Goal: Navigation & Orientation: Find specific page/section

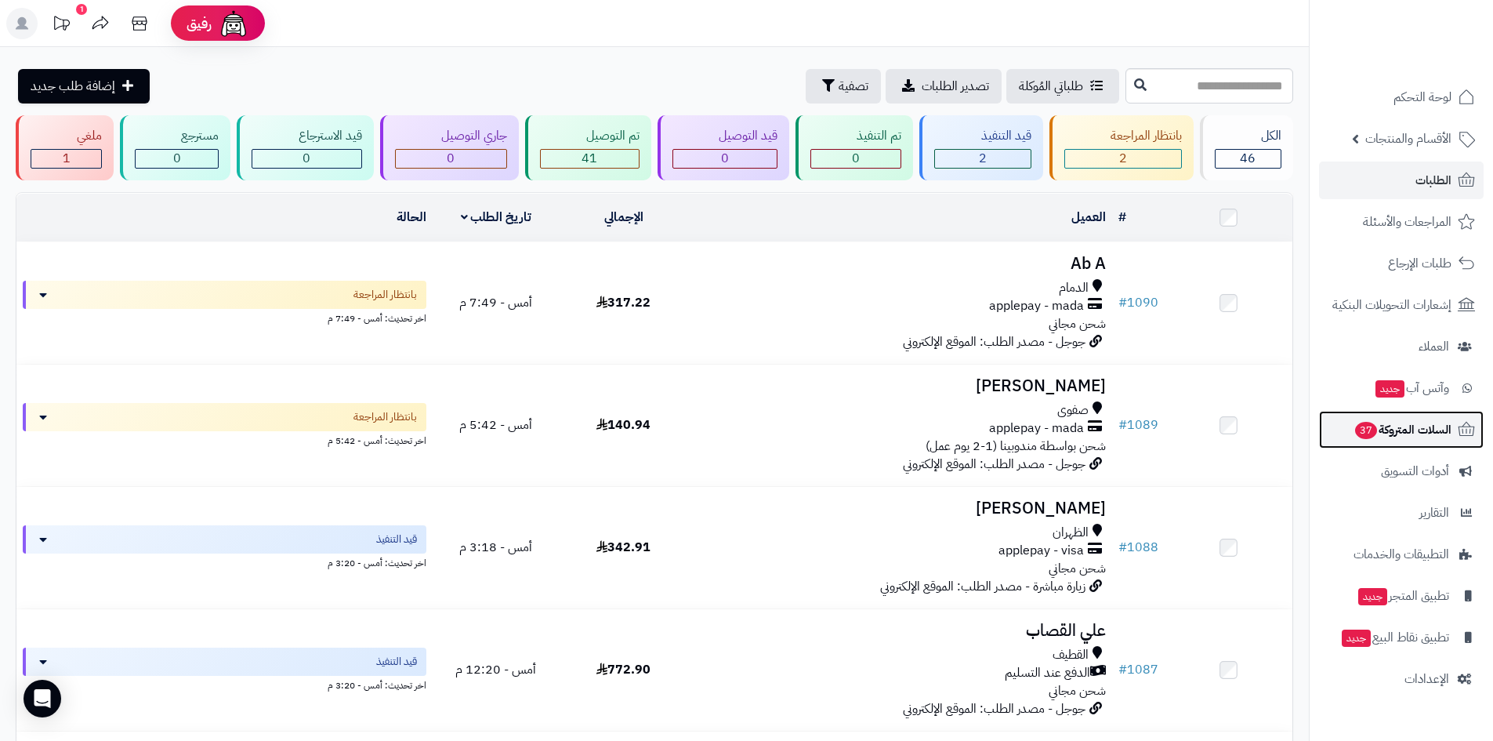
click at [1408, 422] on span "السلات المتروكة 37" at bounding box center [1403, 430] width 98 height 22
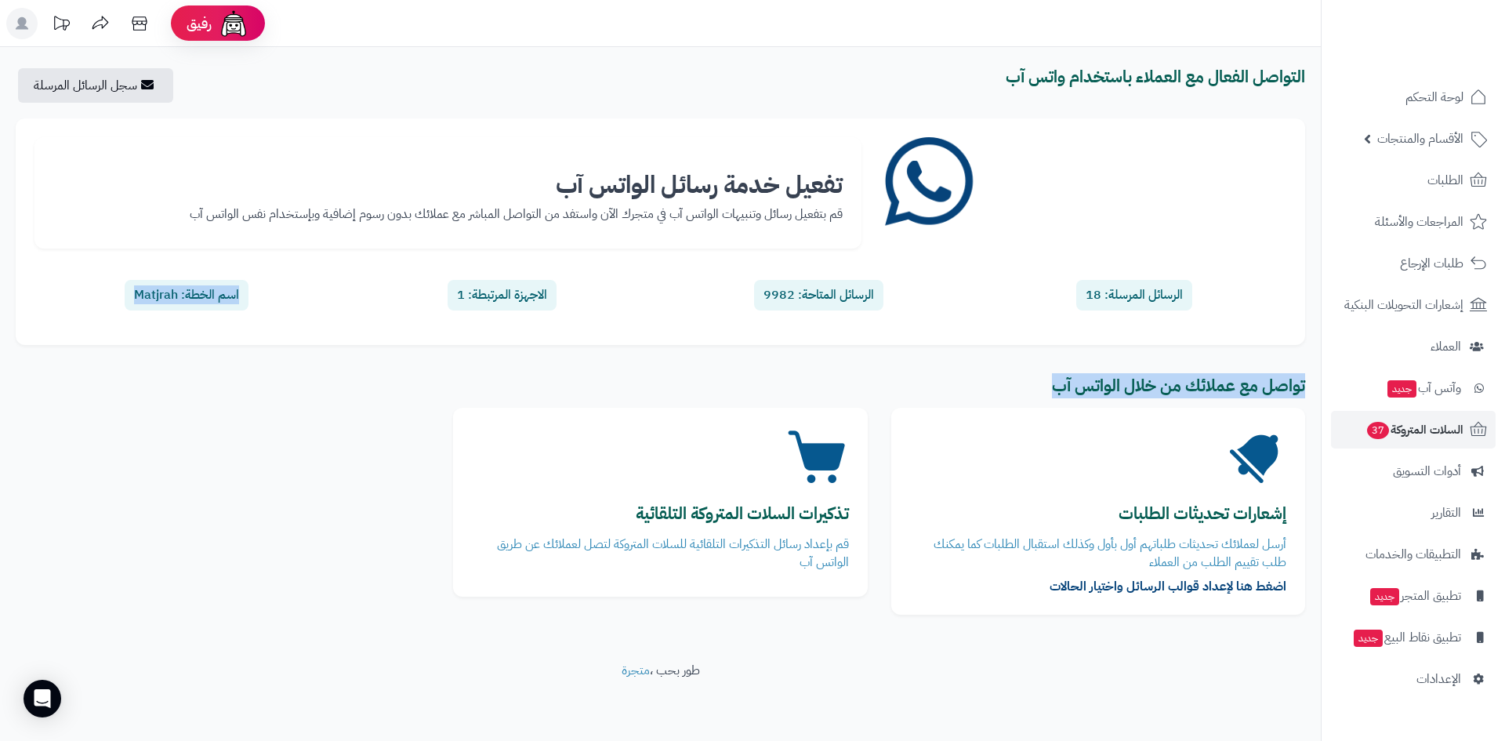
drag, startPoint x: 513, startPoint y: 328, endPoint x: 969, endPoint y: 396, distance: 460.3
click at [969, 396] on div "التواصل الفعال مع العملاء باستخدام واتس آب سجل الرسائل المرسلة تفعيل خدمة رسائل…" at bounding box center [660, 349] width 1321 height 562
click at [978, 392] on h3 "تواصل مع عملائك من خلال الواتس آب" at bounding box center [660, 386] width 1289 height 18
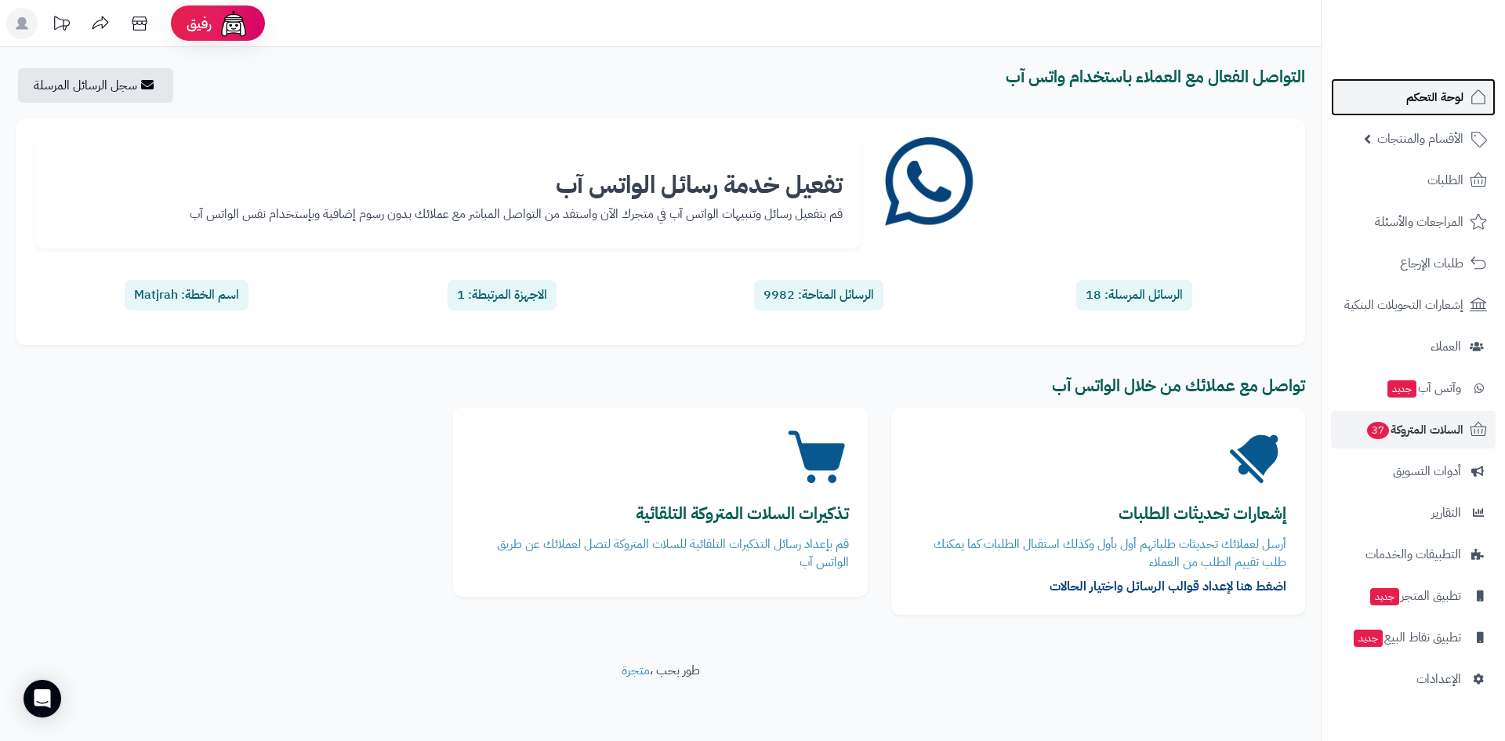
click at [1445, 115] on link "لوحة التحكم" at bounding box center [1413, 97] width 165 height 38
